Goal: Book appointment/travel/reservation

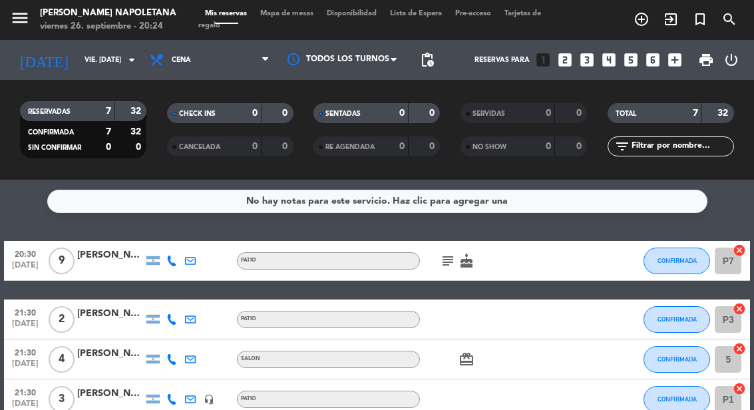
select select "es"
select select "dinner"
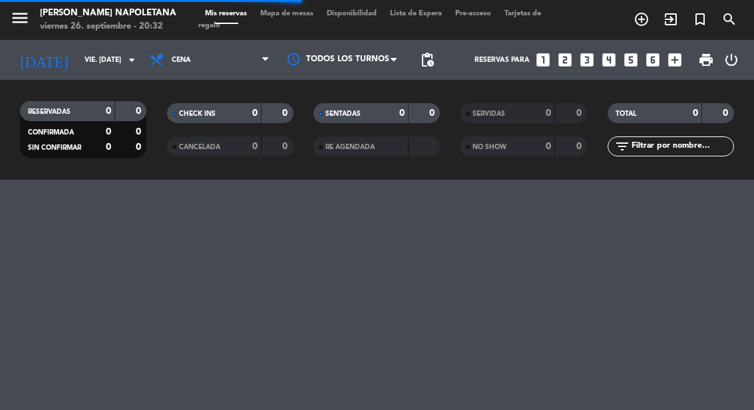
select select "es"
select select "dinner"
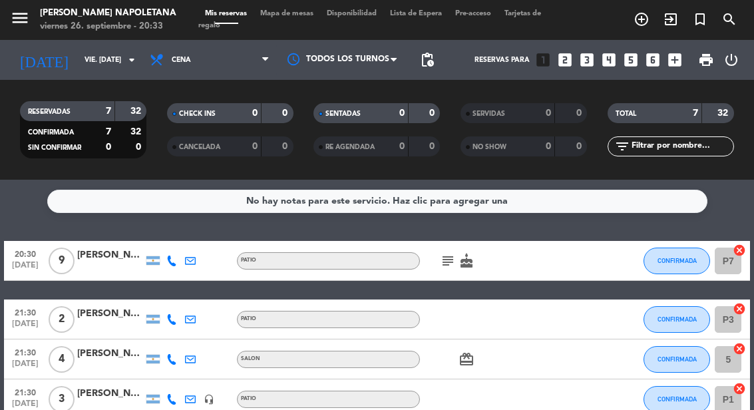
click at [641, 25] on icon "add_circle_outline" at bounding box center [642, 19] width 16 height 16
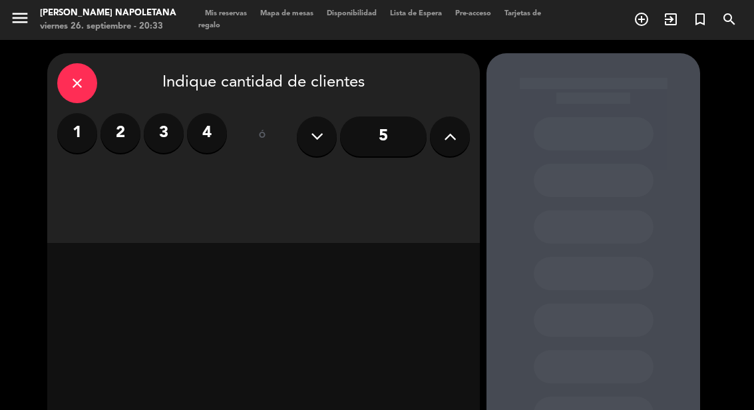
click at [168, 131] on label "3" at bounding box center [164, 133] width 40 height 40
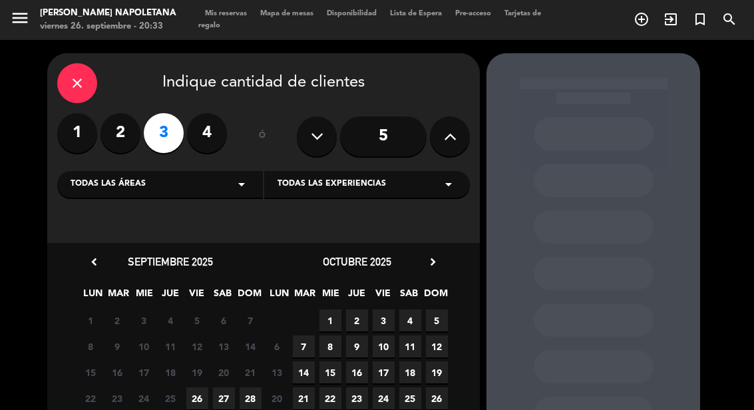
click at [178, 180] on div "Todas las áreas arrow_drop_down" at bounding box center [160, 184] width 206 height 27
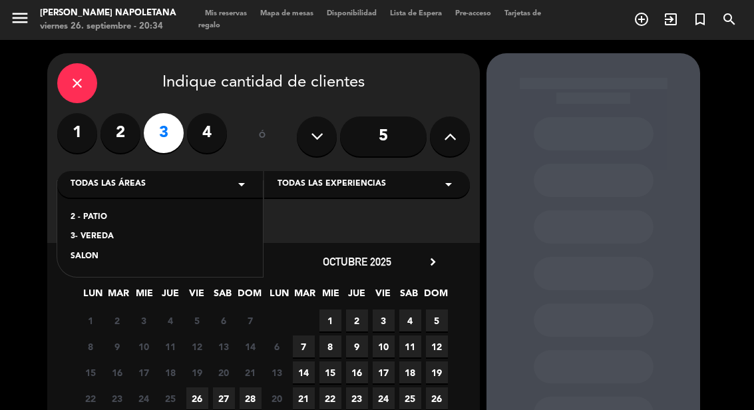
click at [103, 256] on div "SALON" at bounding box center [160, 256] width 179 height 13
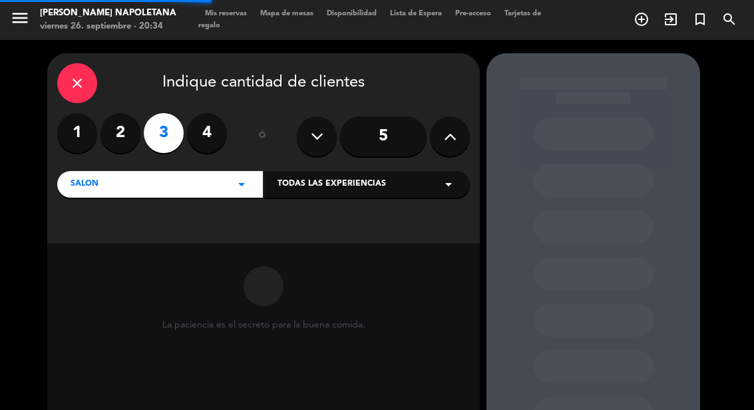
click at [418, 173] on div "Todas las experiencias arrow_drop_down" at bounding box center [367, 184] width 206 height 27
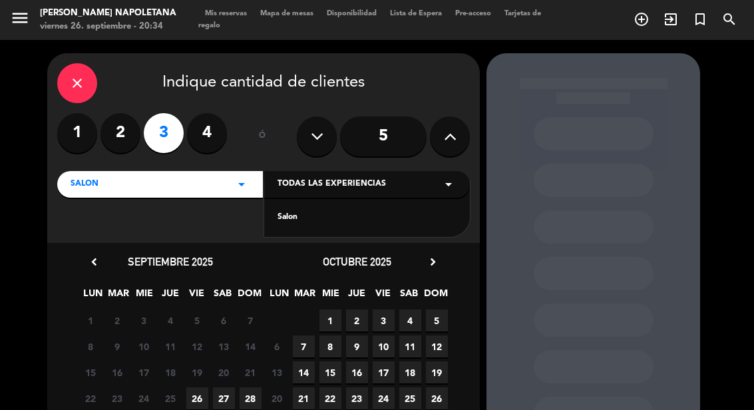
click at [291, 224] on div "Salon" at bounding box center [367, 217] width 179 height 13
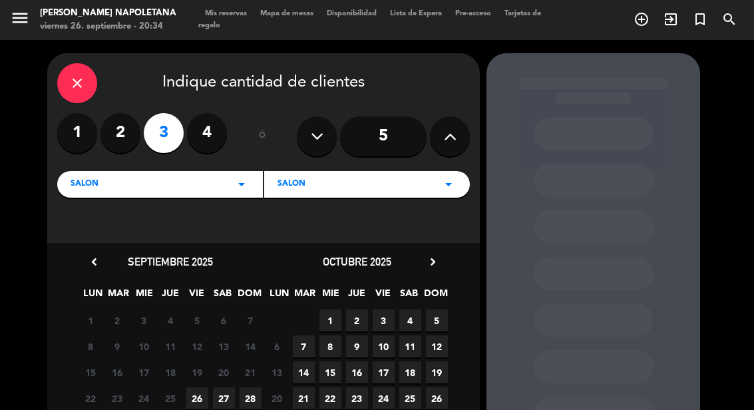
click at [198, 401] on span "26" at bounding box center [197, 399] width 22 height 22
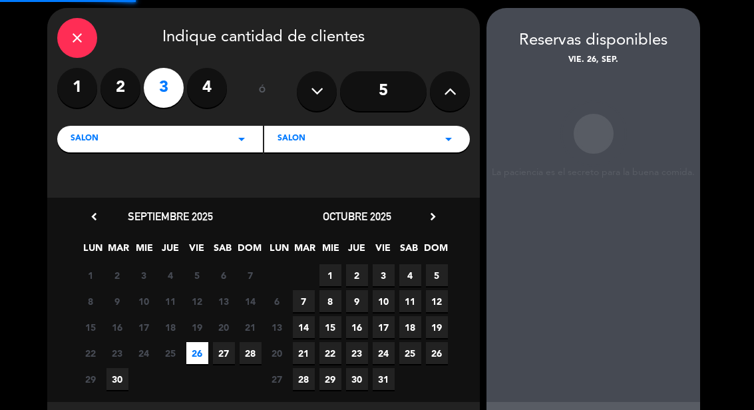
scroll to position [53, 0]
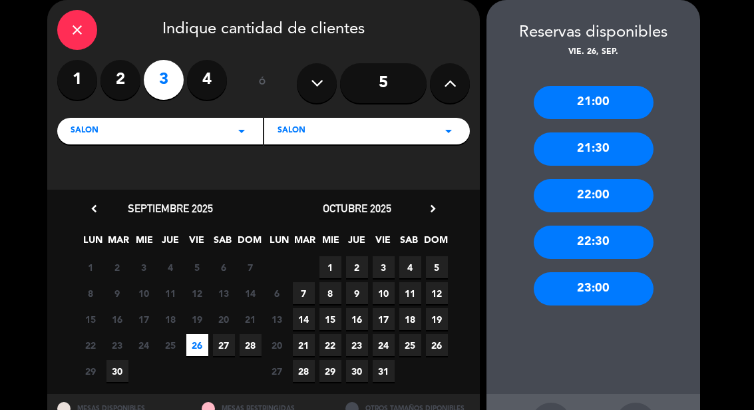
click at [618, 97] on div "21:00" at bounding box center [594, 102] width 120 height 33
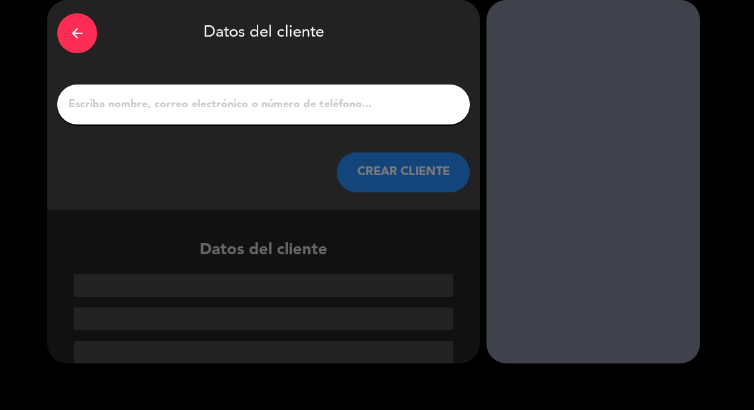
click at [248, 107] on input "1" at bounding box center [263, 104] width 393 height 19
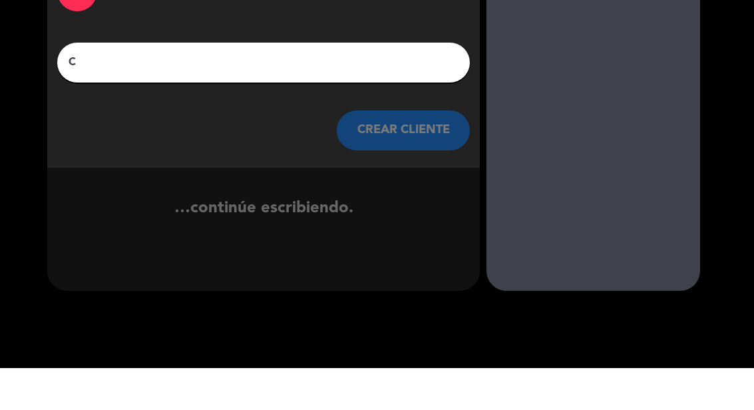
scroll to position [29, 0]
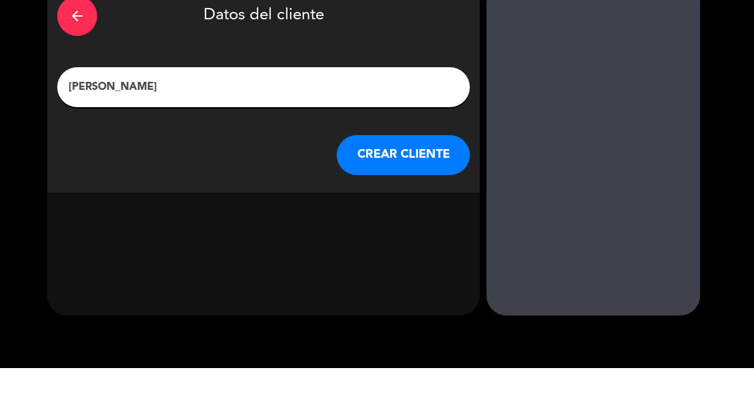
type input "Cecilia Sero"
click at [425, 177] on button "CREAR CLIENTE" at bounding box center [403, 197] width 133 height 40
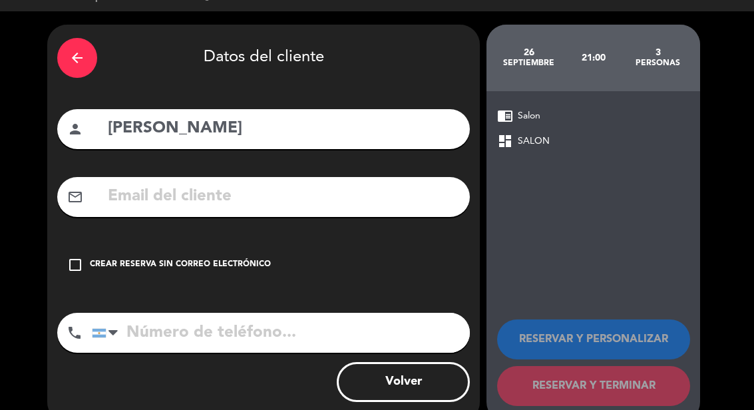
click at [316, 183] on input "text" at bounding box center [284, 196] width 354 height 27
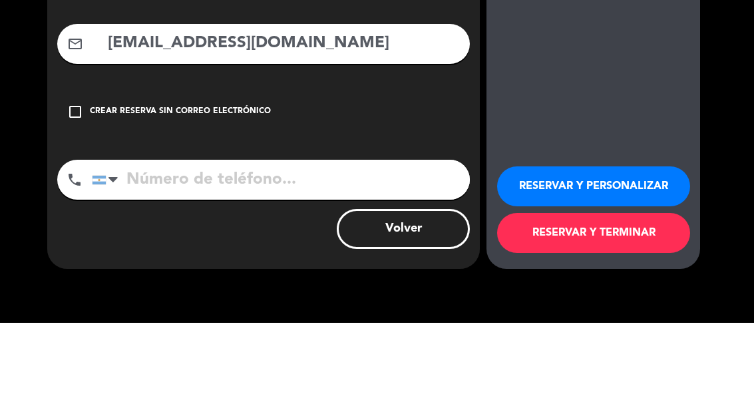
scroll to position [93, 0]
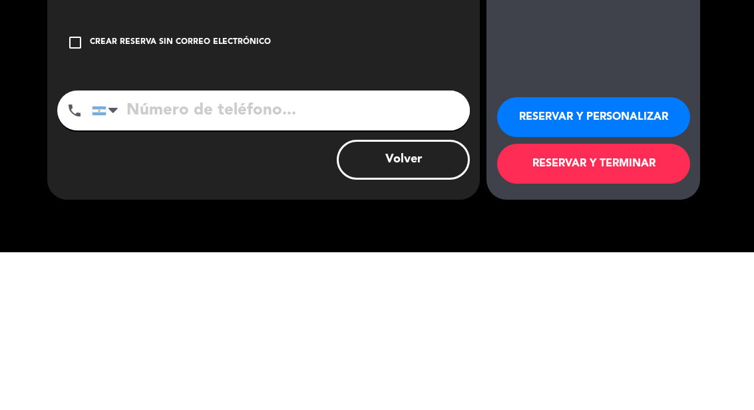
type input "Mariaceciliasero@gmail.com"
click at [264, 248] on input "tel" at bounding box center [281, 268] width 378 height 40
type input "3704379465"
click at [655, 255] on button "RESERVAR Y PERSONALIZAR" at bounding box center [593, 275] width 193 height 40
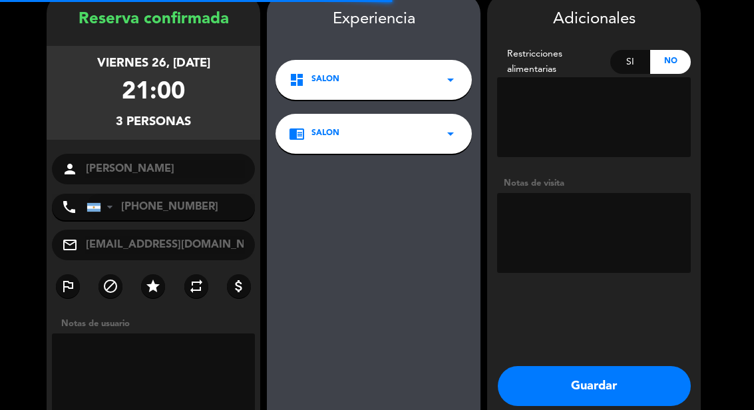
scroll to position [53, 0]
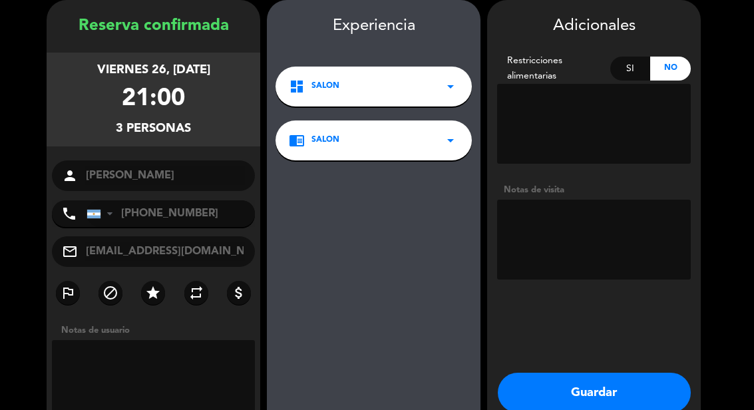
click at [613, 382] on button "Guardar" at bounding box center [594, 393] width 193 height 40
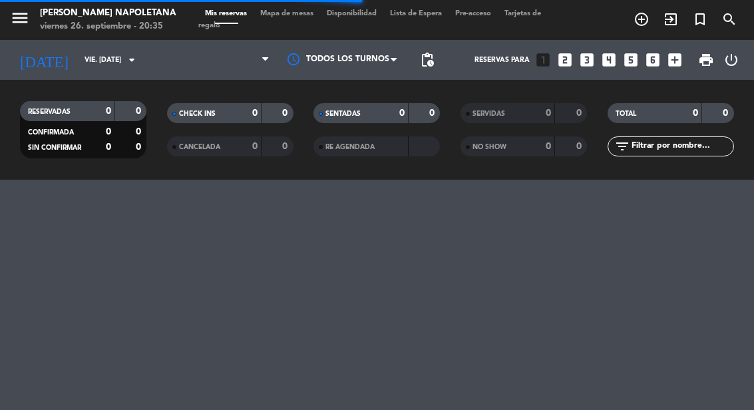
select select "dinner"
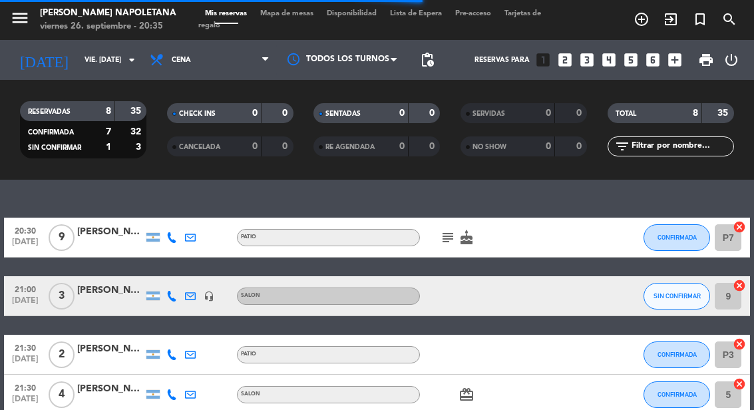
select select "dinner"
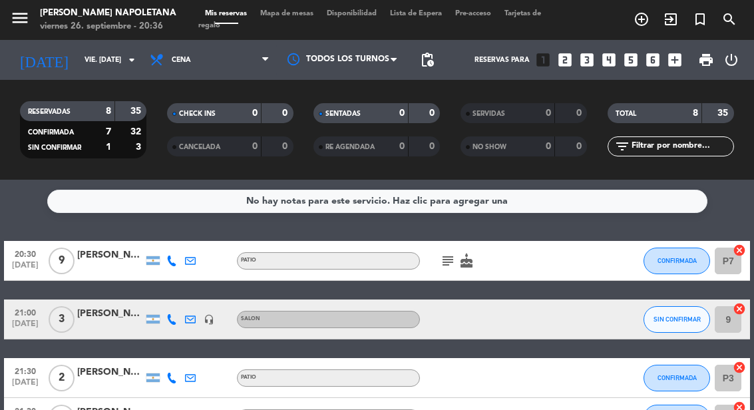
click at [679, 312] on button "SIN CONFIRMAR" at bounding box center [677, 319] width 67 height 27
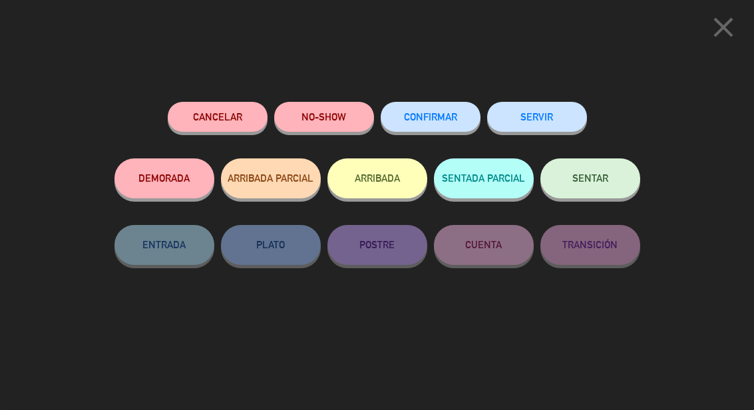
click at [439, 109] on button "CONFIRMAR" at bounding box center [431, 117] width 100 height 30
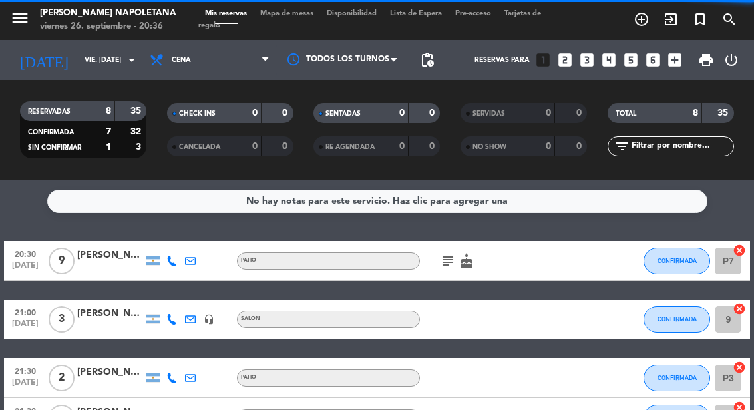
select select "dinner"
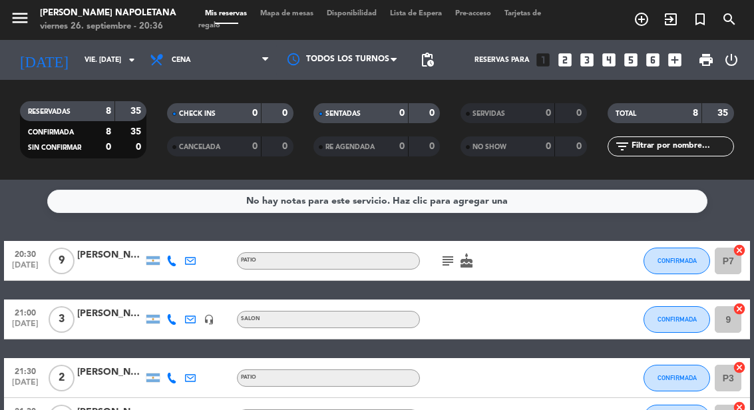
click at [749, 304] on div "9 cancel" at bounding box center [731, 319] width 40 height 39
click at [311, 17] on span "Mapa de mesas" at bounding box center [287, 13] width 67 height 7
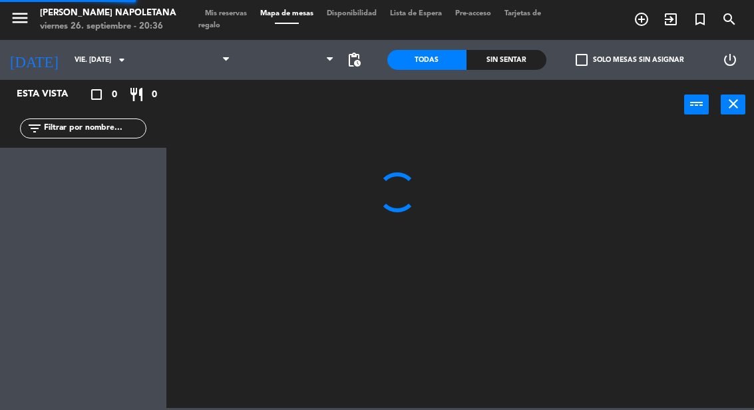
select select "dinner"
select select
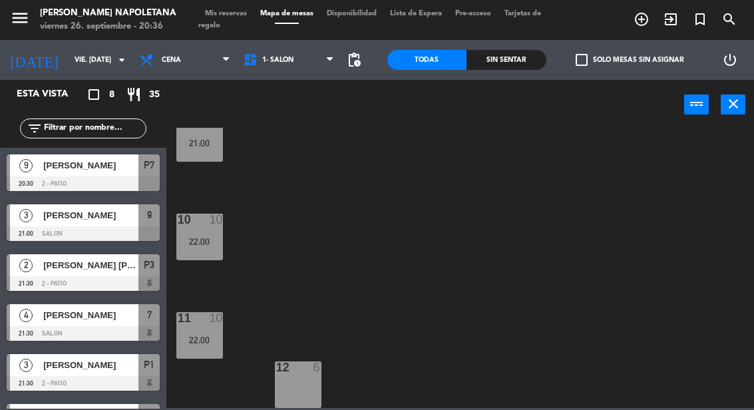
scroll to position [529, 0]
click at [206, 232] on div "10 10 22:00" at bounding box center [199, 237] width 47 height 47
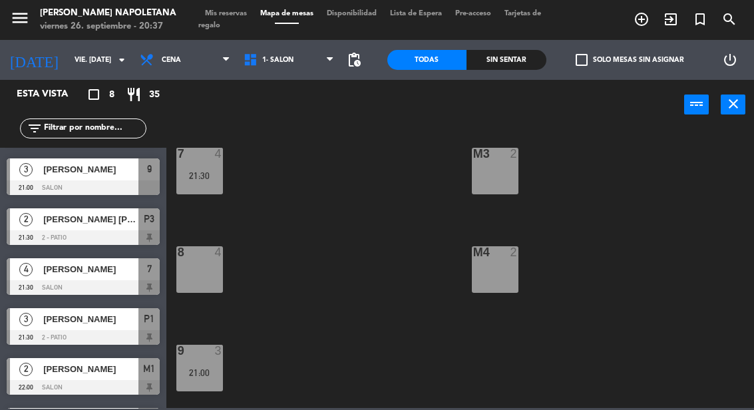
scroll to position [300, 0]
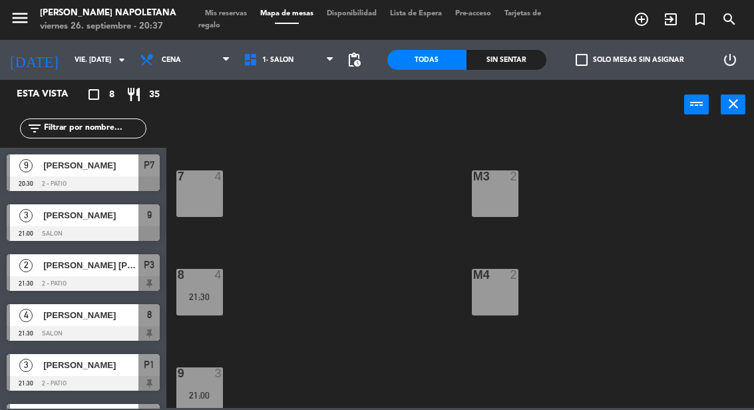
click at [201, 300] on div "21:30" at bounding box center [199, 296] width 47 height 9
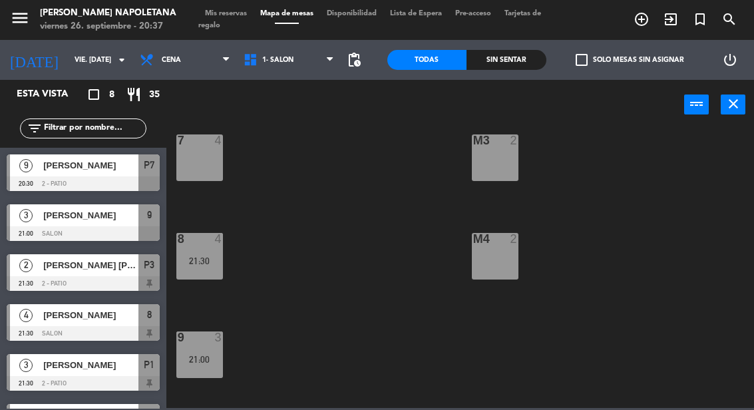
scroll to position [278, 0]
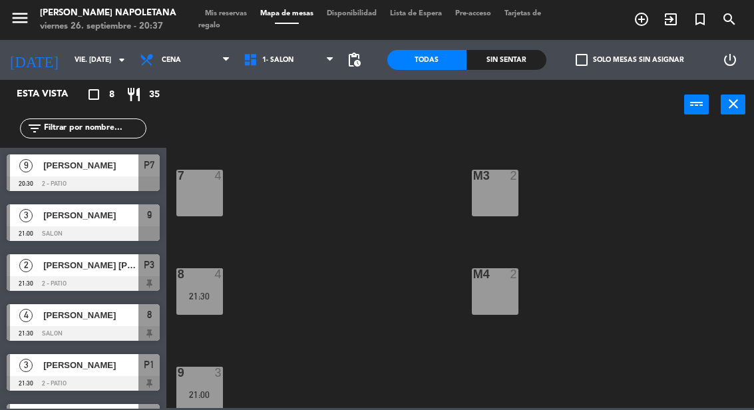
click at [202, 278] on div at bounding box center [199, 274] width 22 height 12
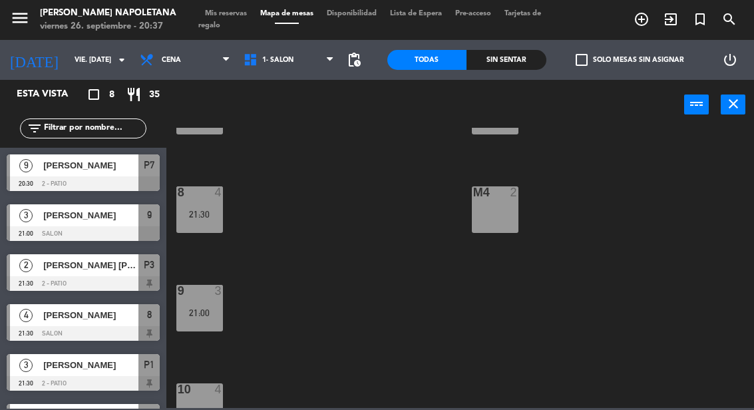
scroll to position [360, 0]
click at [204, 310] on div "21:00" at bounding box center [199, 312] width 47 height 9
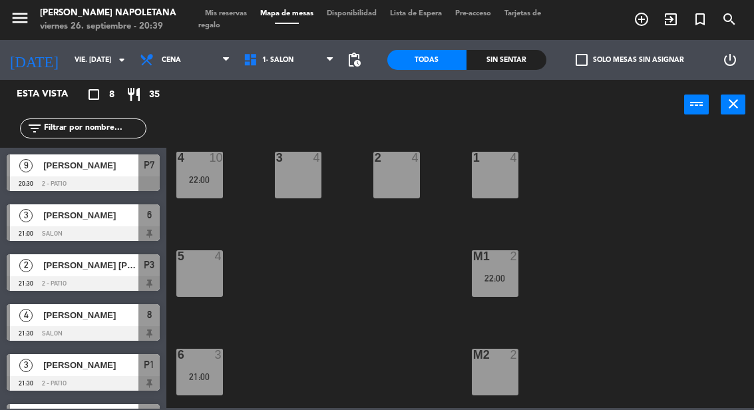
scroll to position [0, 0]
click at [234, 10] on span "Mis reservas" at bounding box center [225, 13] width 55 height 7
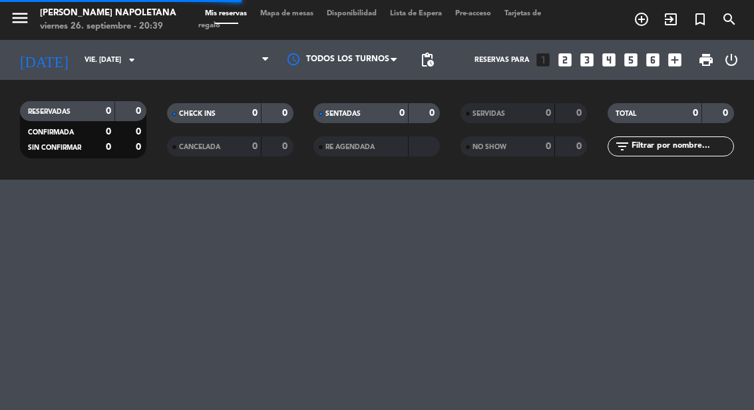
select select "dinner"
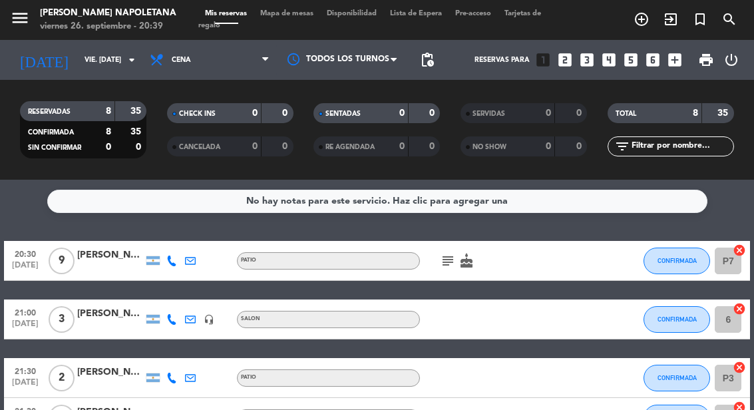
click at [109, 258] on div "[PERSON_NAME]" at bounding box center [110, 255] width 67 height 15
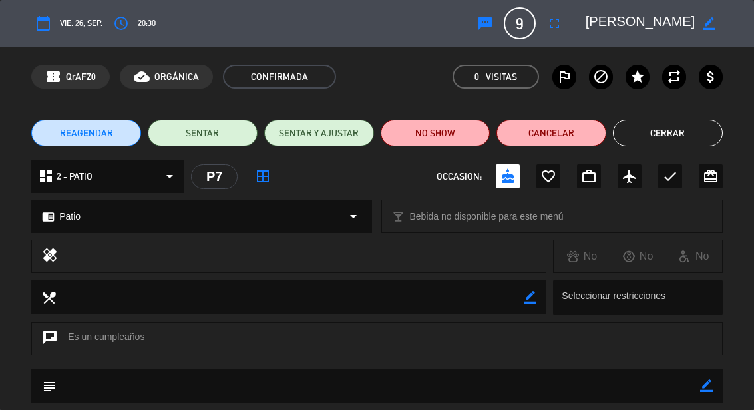
click at [217, 135] on button "SENTAR" at bounding box center [203, 133] width 110 height 27
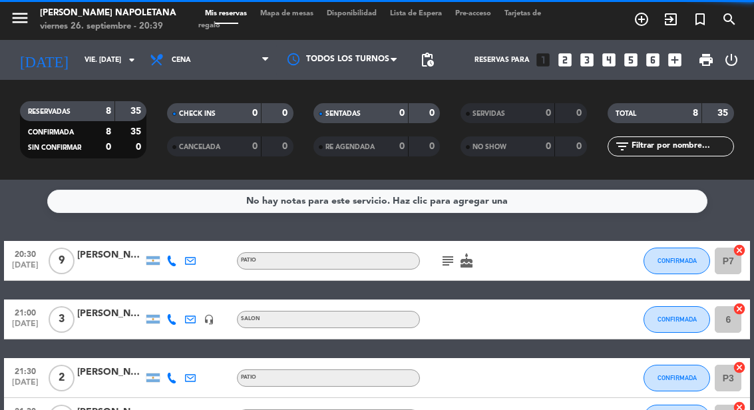
select select "dinner"
